Goal: Use online tool/utility: Utilize a website feature to perform a specific function

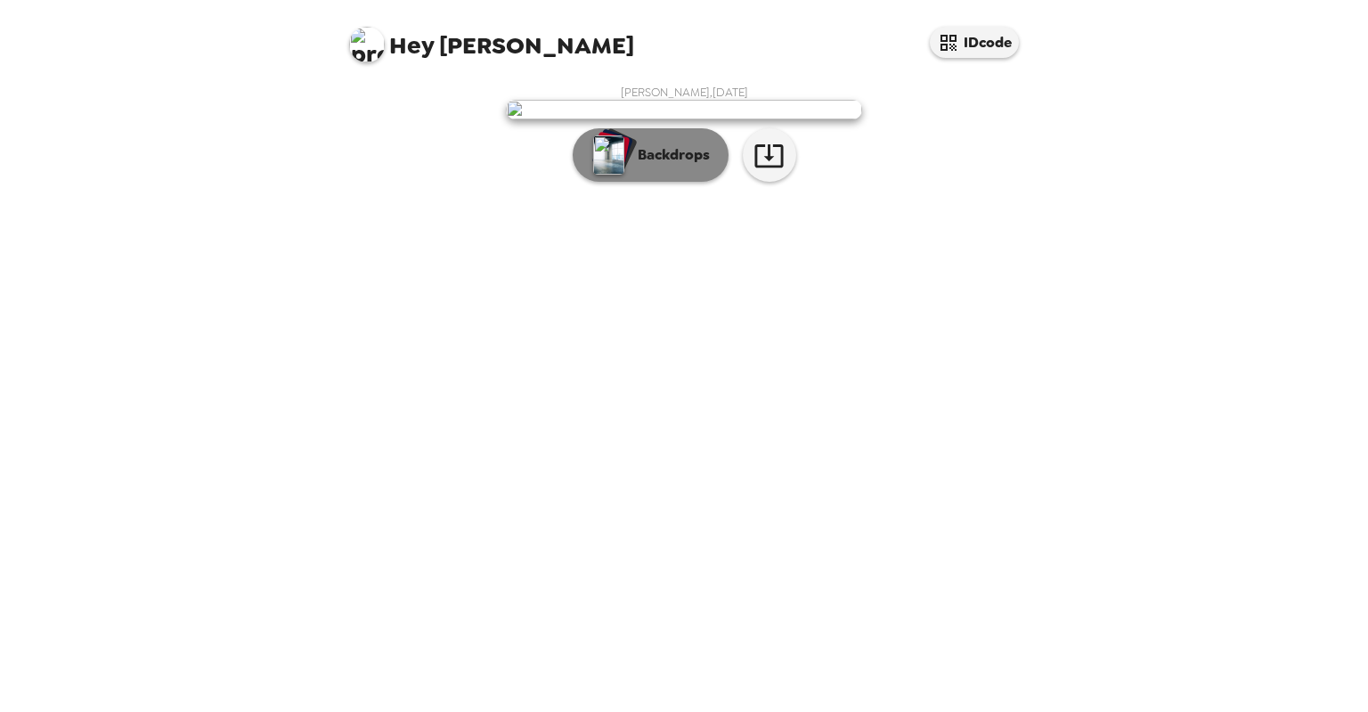
click at [667, 166] on p "Backdrops" at bounding box center [669, 154] width 81 height 21
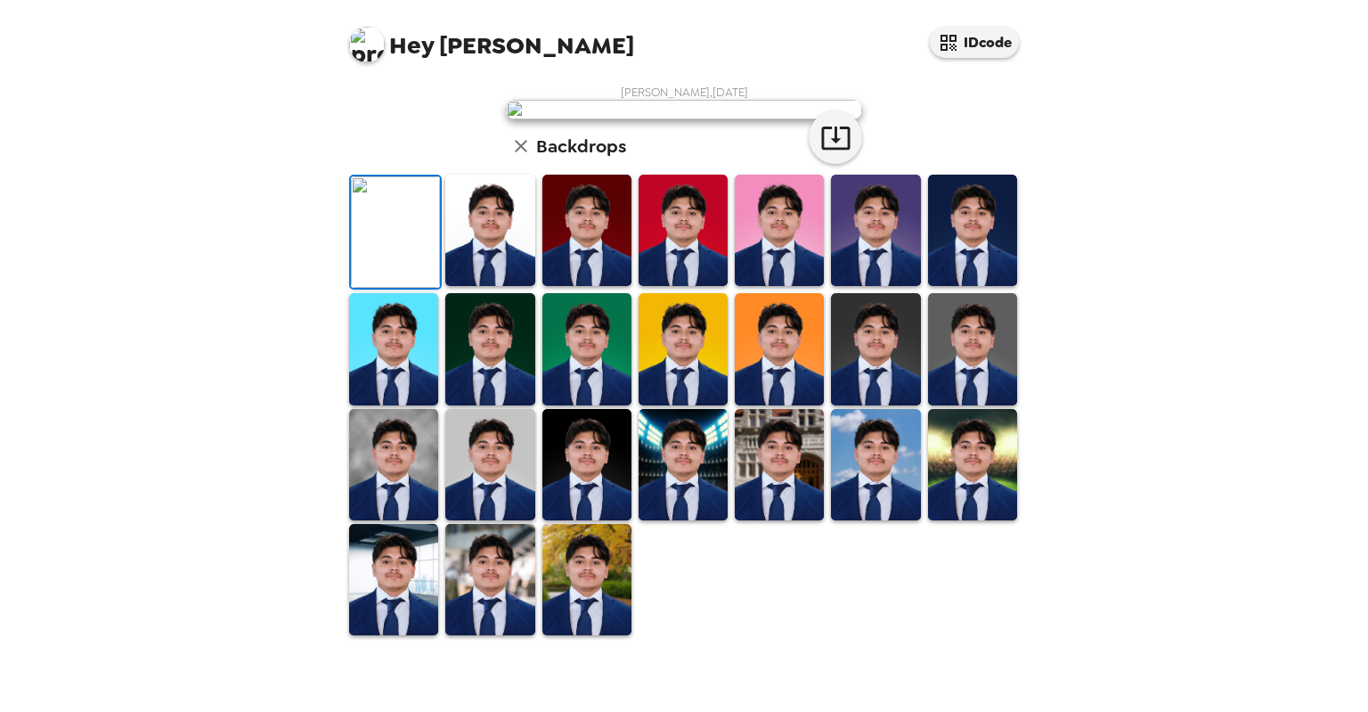
scroll to position [269, 0]
click at [964, 404] on img at bounding box center [972, 348] width 89 height 111
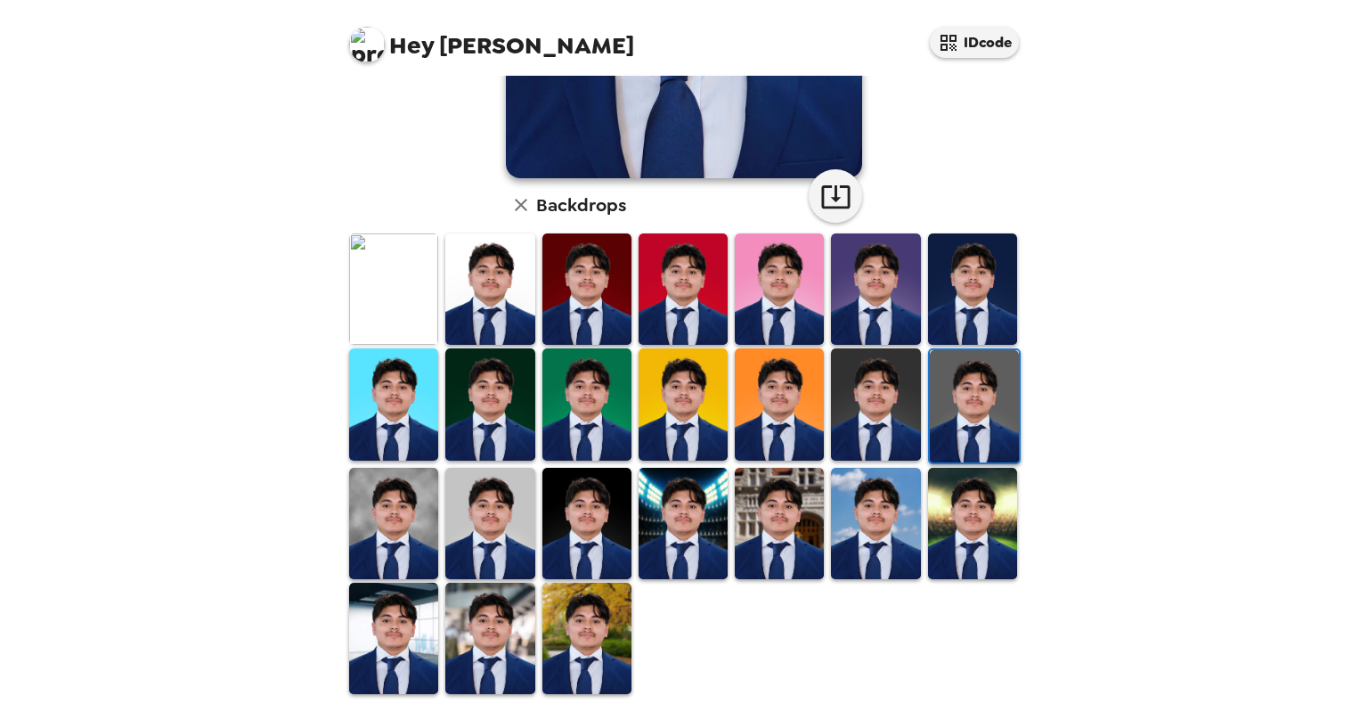
scroll to position [378, 0]
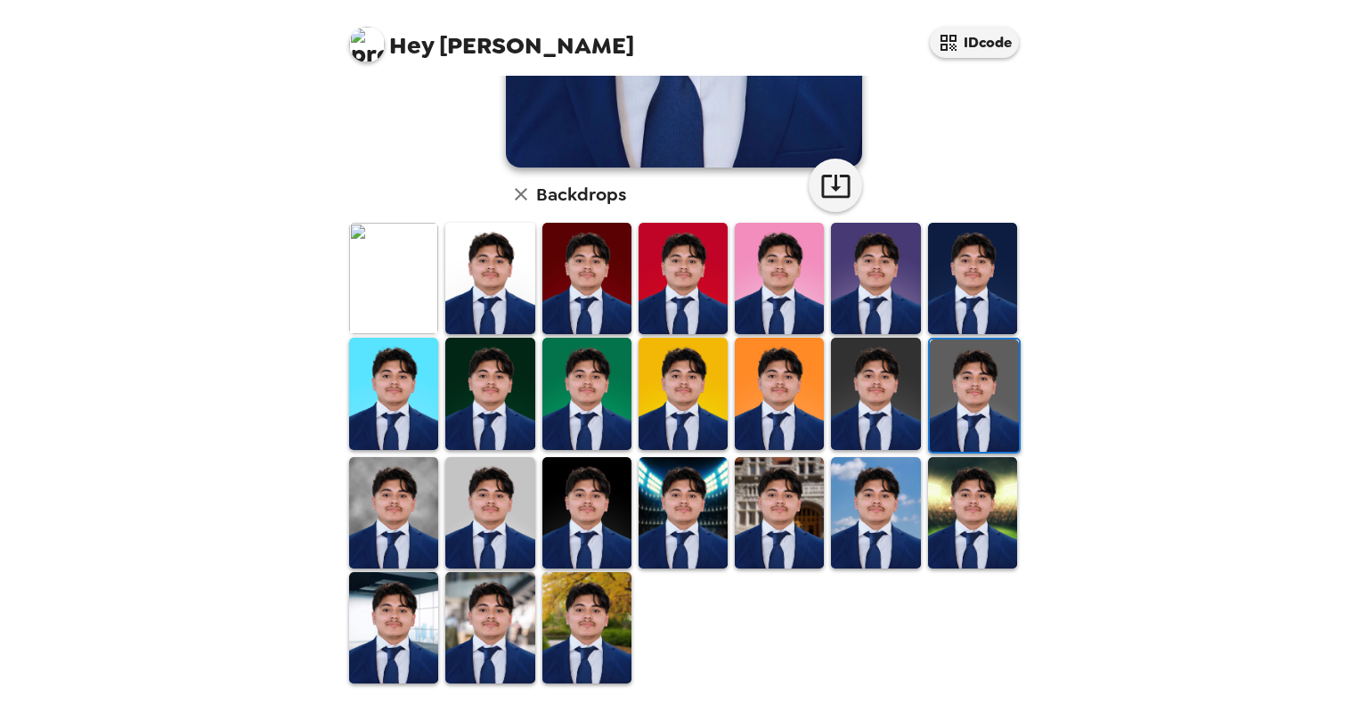
click at [489, 497] on img at bounding box center [489, 512] width 89 height 111
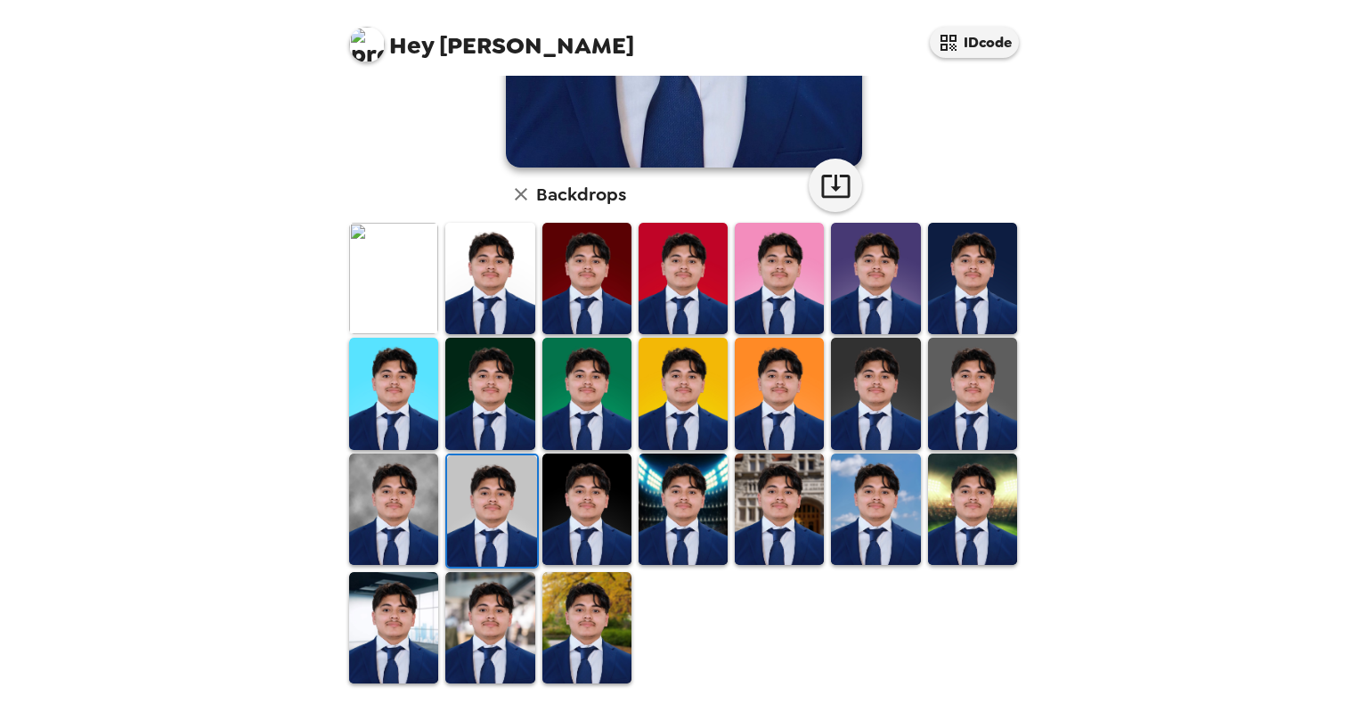
scroll to position [374, 0]
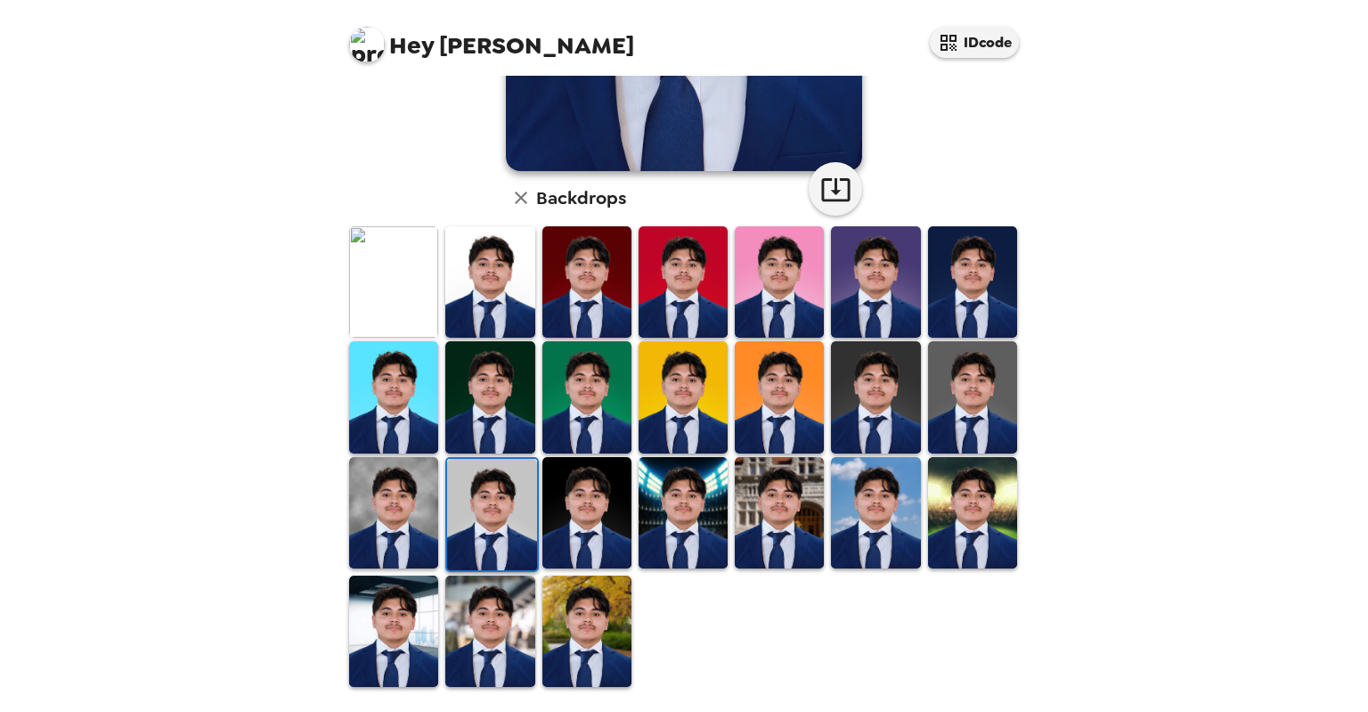
click at [402, 628] on img at bounding box center [393, 630] width 89 height 111
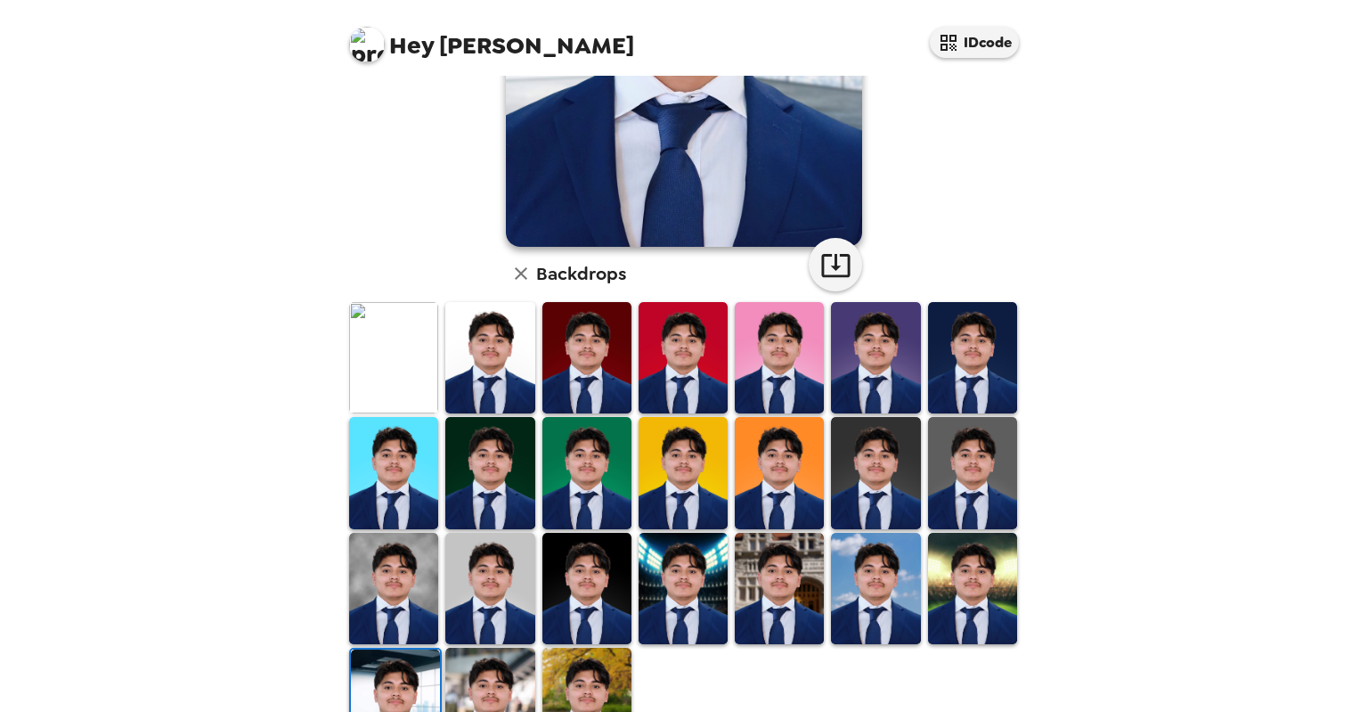
scroll to position [378, 0]
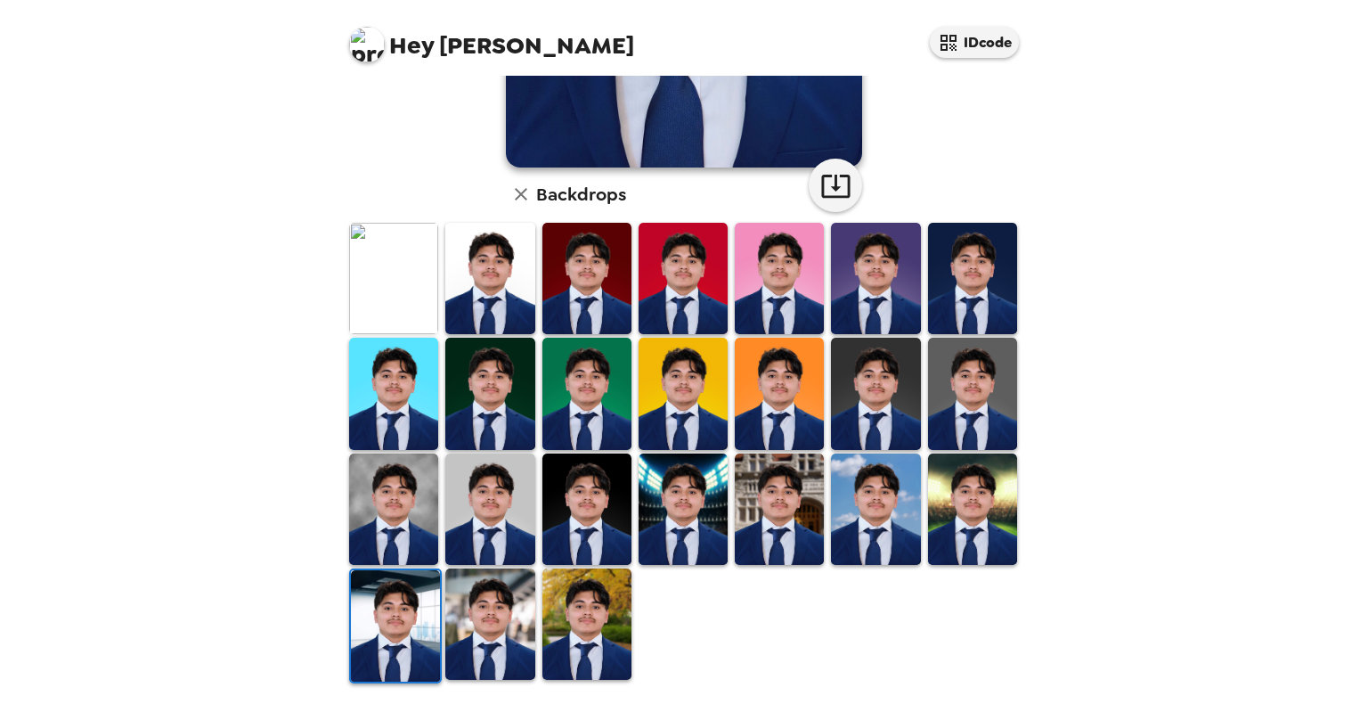
click at [1001, 376] on img at bounding box center [972, 393] width 89 height 111
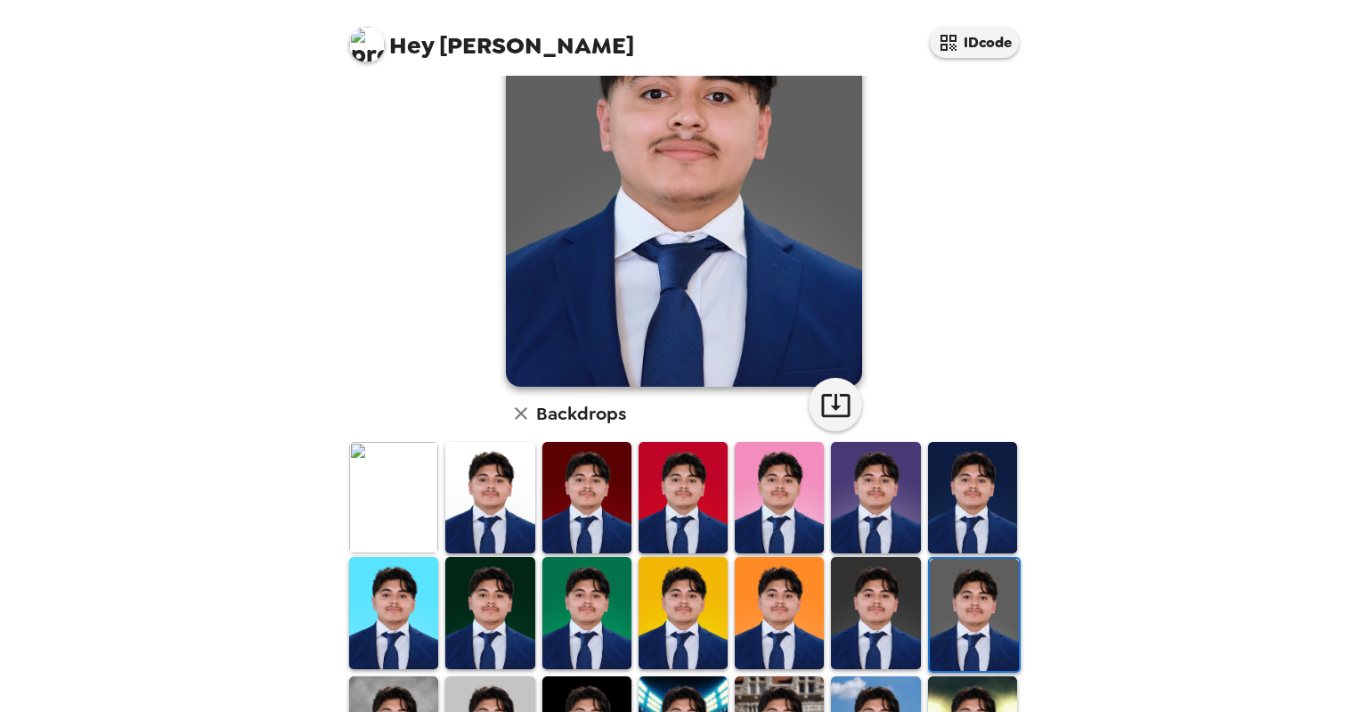
scroll to position [202, 0]
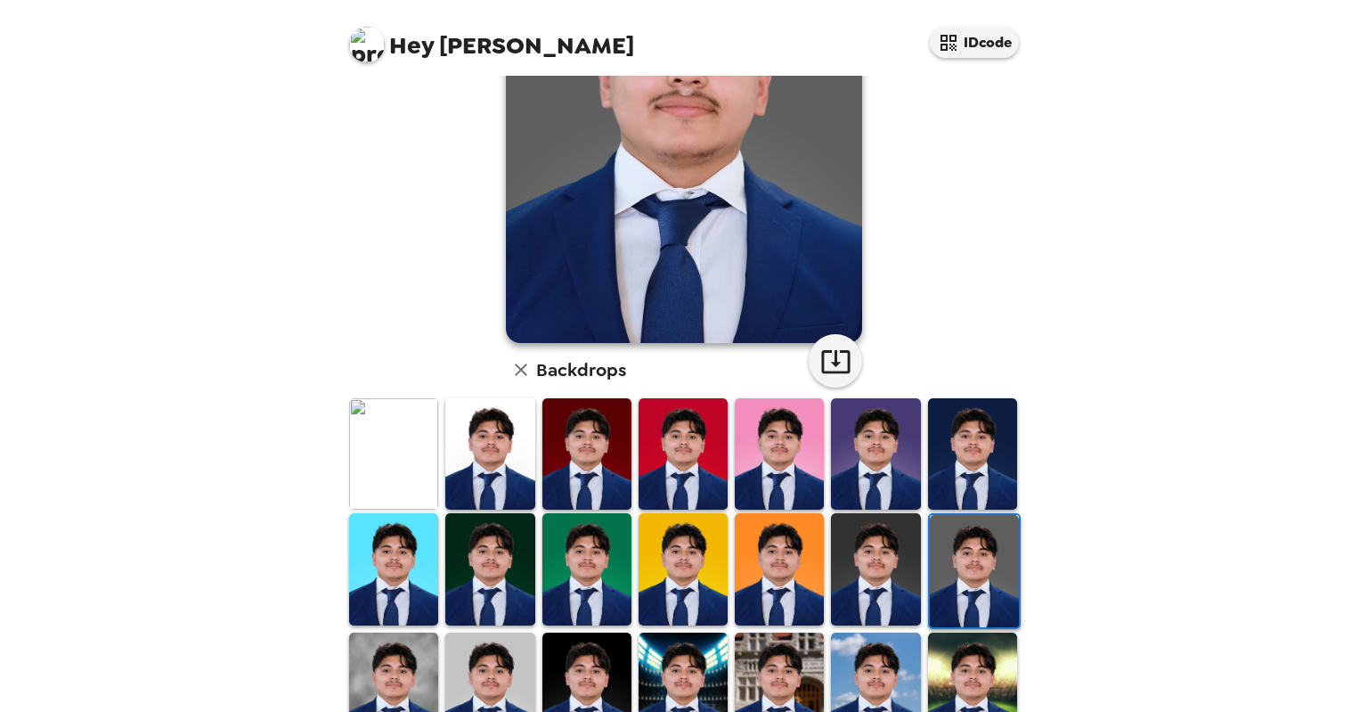
click at [882, 551] on img at bounding box center [875, 568] width 89 height 111
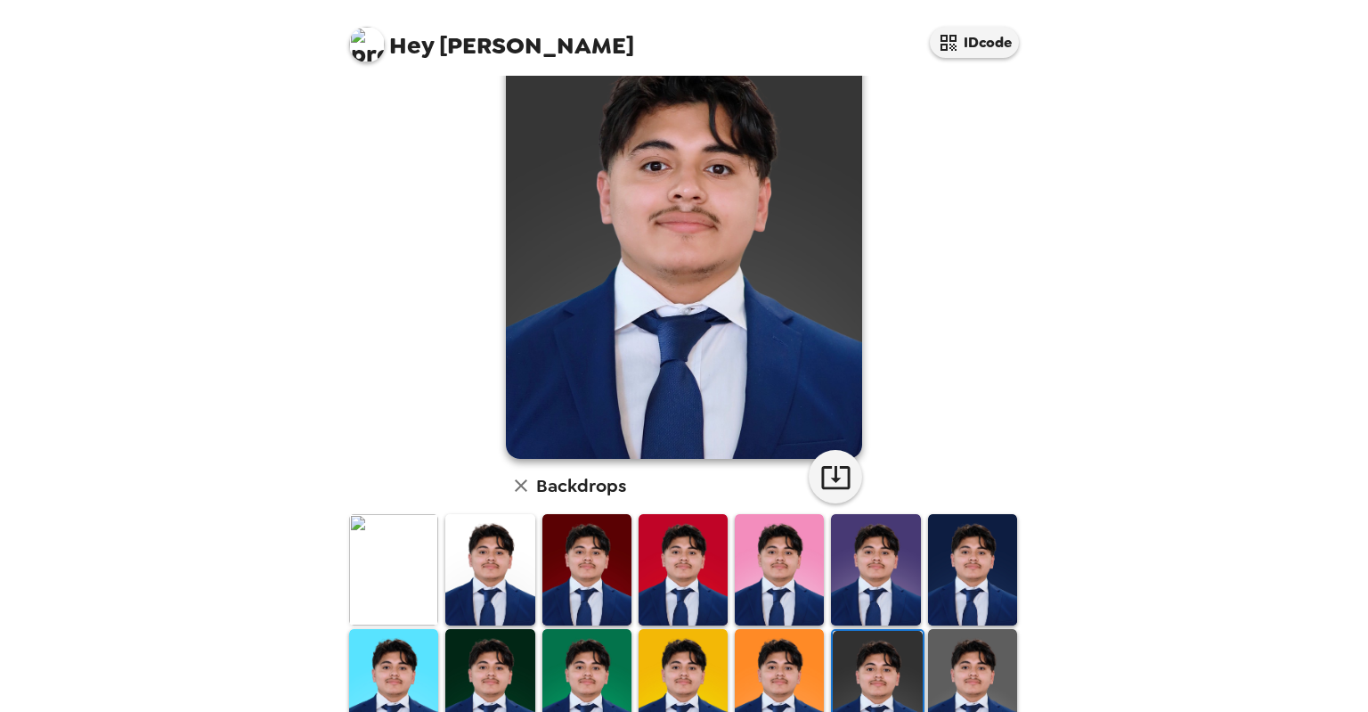
scroll to position [89, 0]
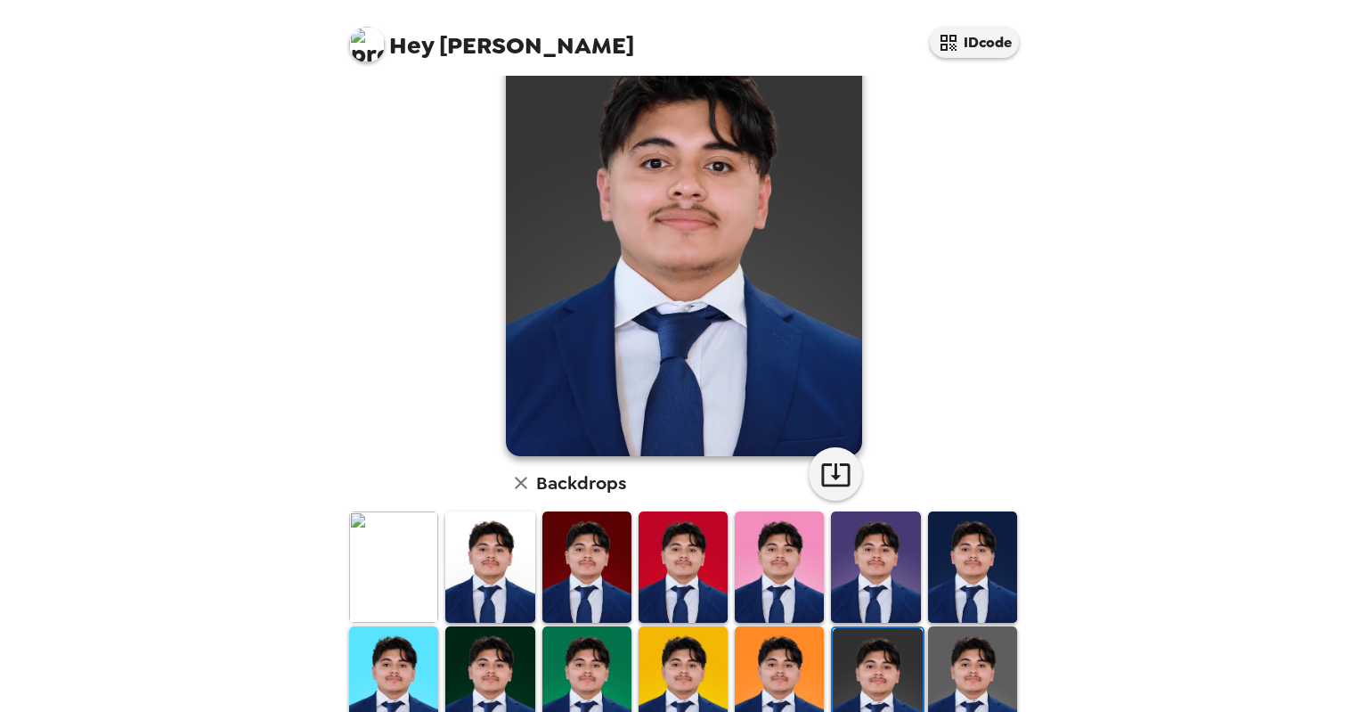
click at [964, 663] on img at bounding box center [972, 681] width 89 height 111
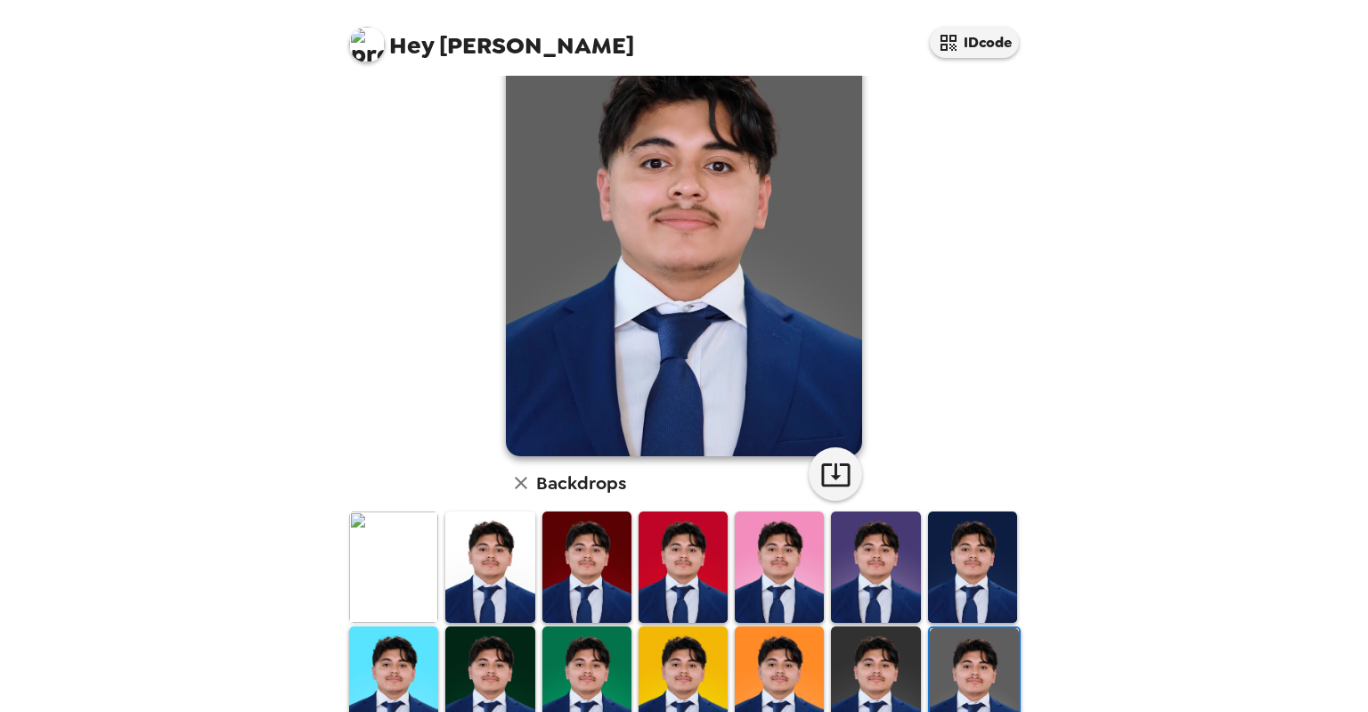
click at [852, 647] on img at bounding box center [875, 681] width 89 height 111
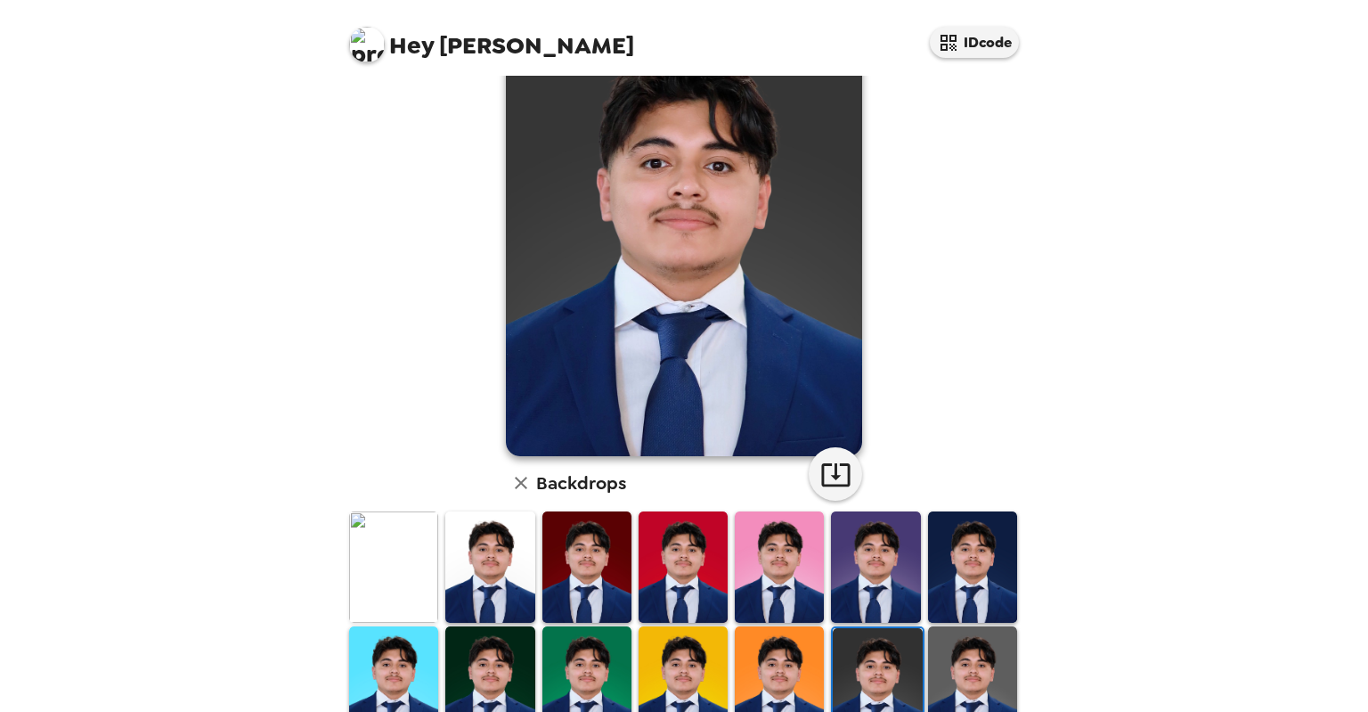
click at [962, 654] on img at bounding box center [972, 681] width 89 height 111
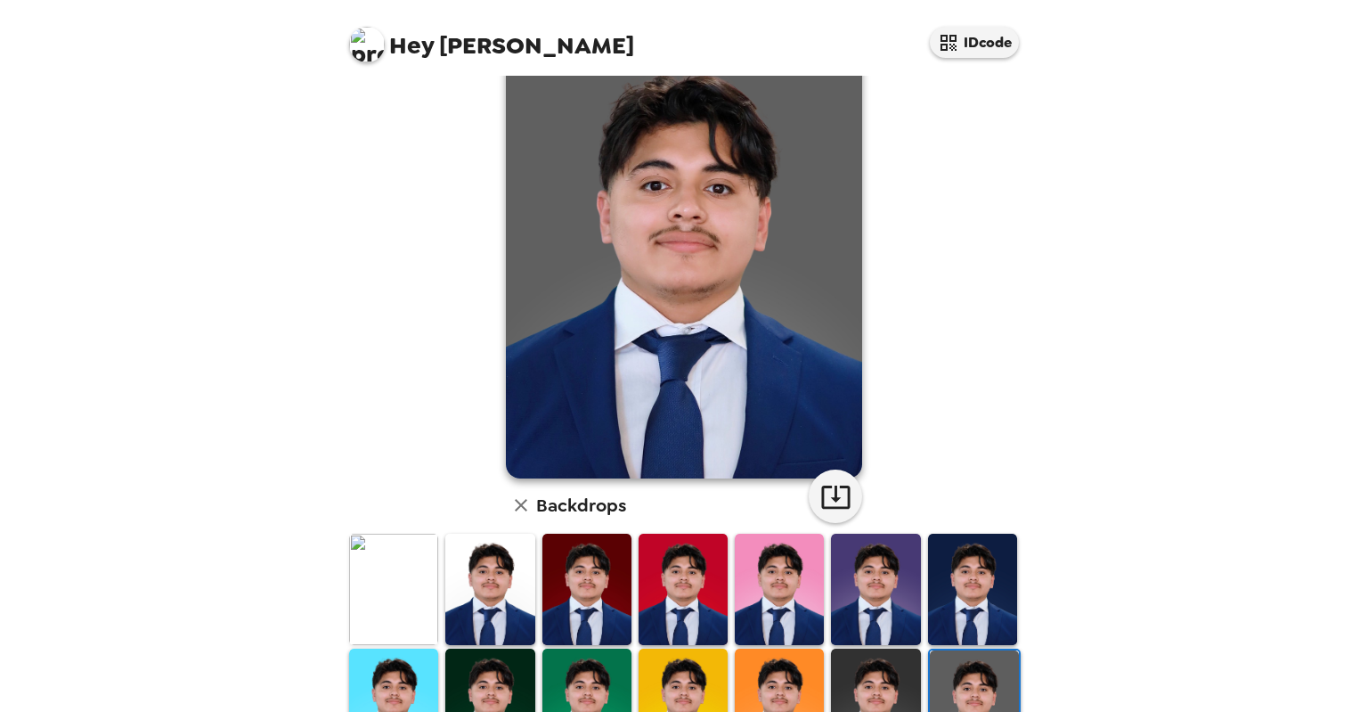
scroll to position [68, 0]
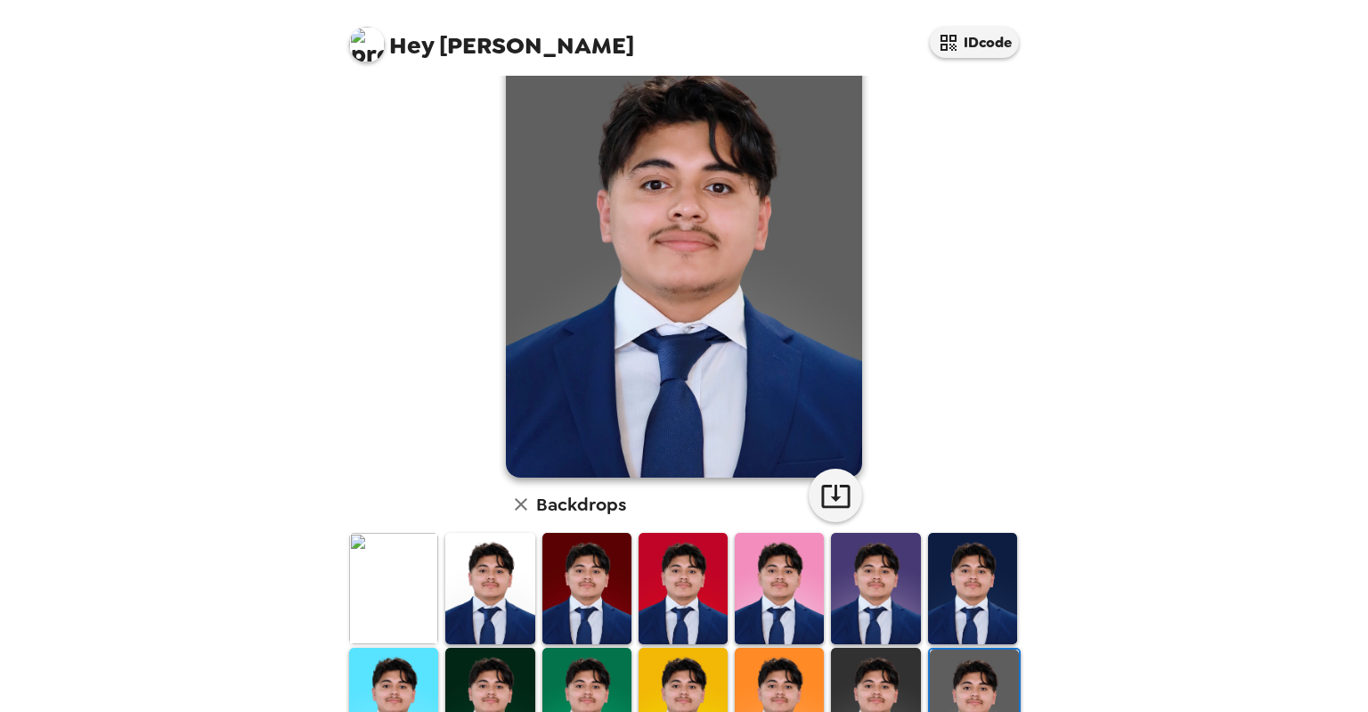
click at [881, 664] on img at bounding box center [875, 703] width 89 height 111
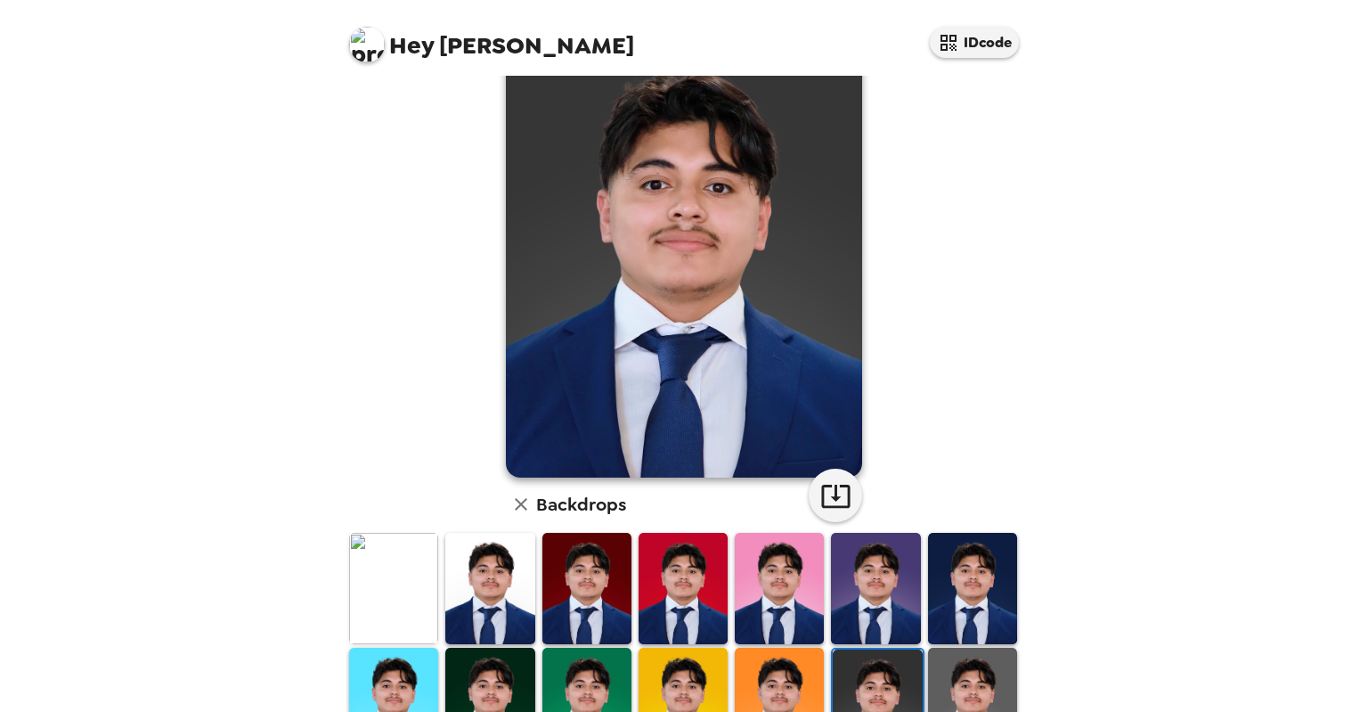
click at [978, 674] on img at bounding box center [972, 703] width 89 height 111
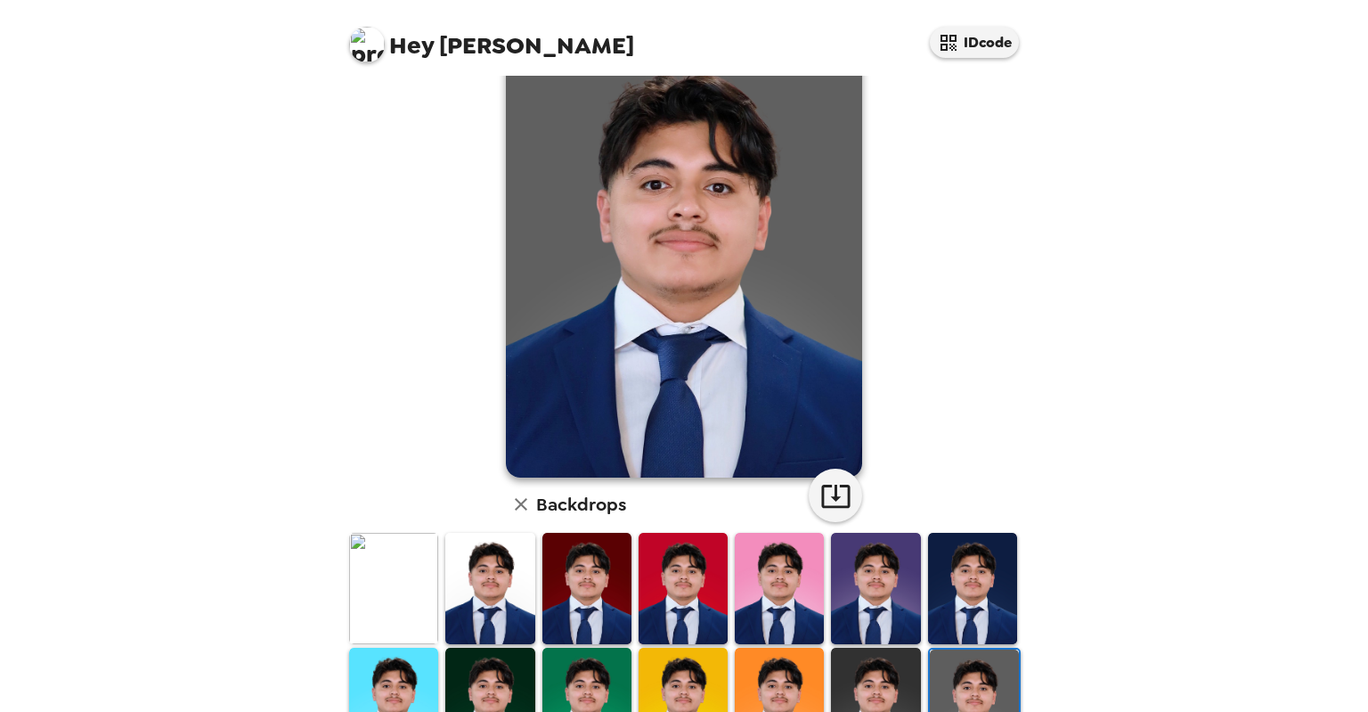
click at [844, 678] on img at bounding box center [875, 703] width 89 height 111
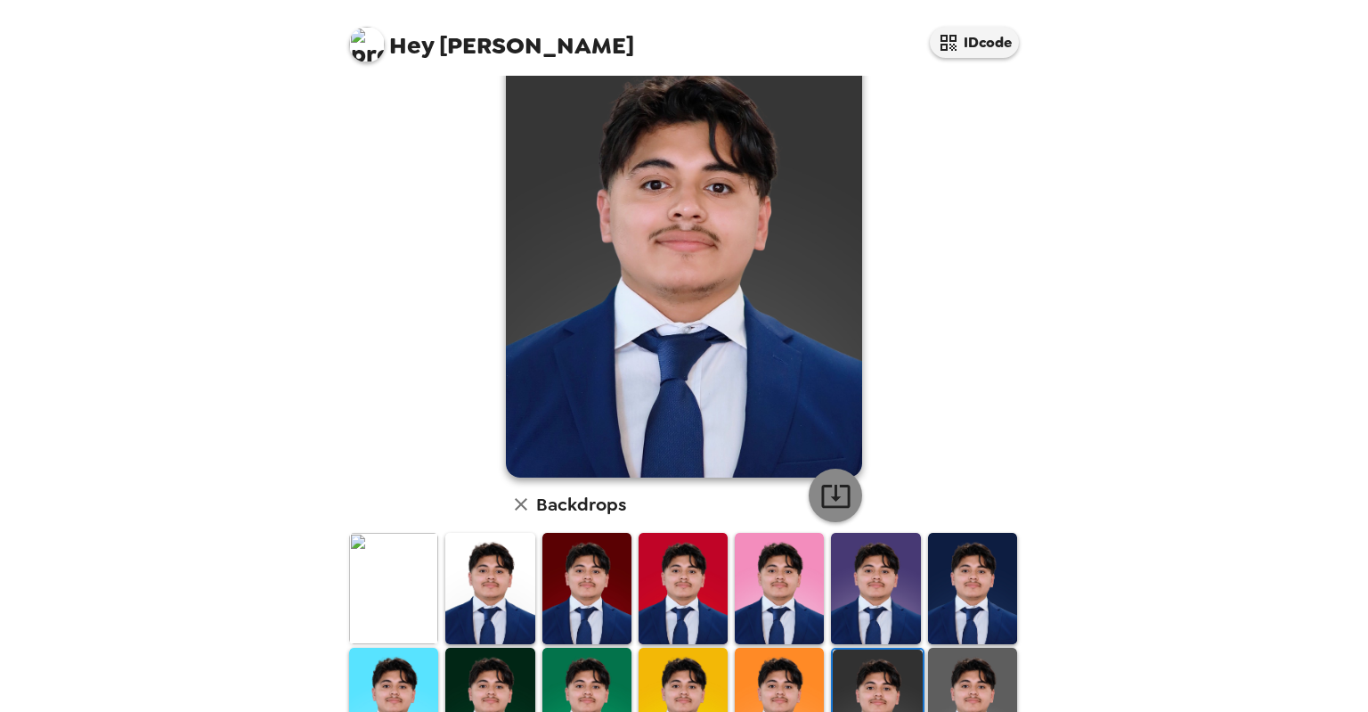
click at [835, 492] on icon "button" at bounding box center [835, 495] width 31 height 31
